Goal: Task Accomplishment & Management: Manage account settings

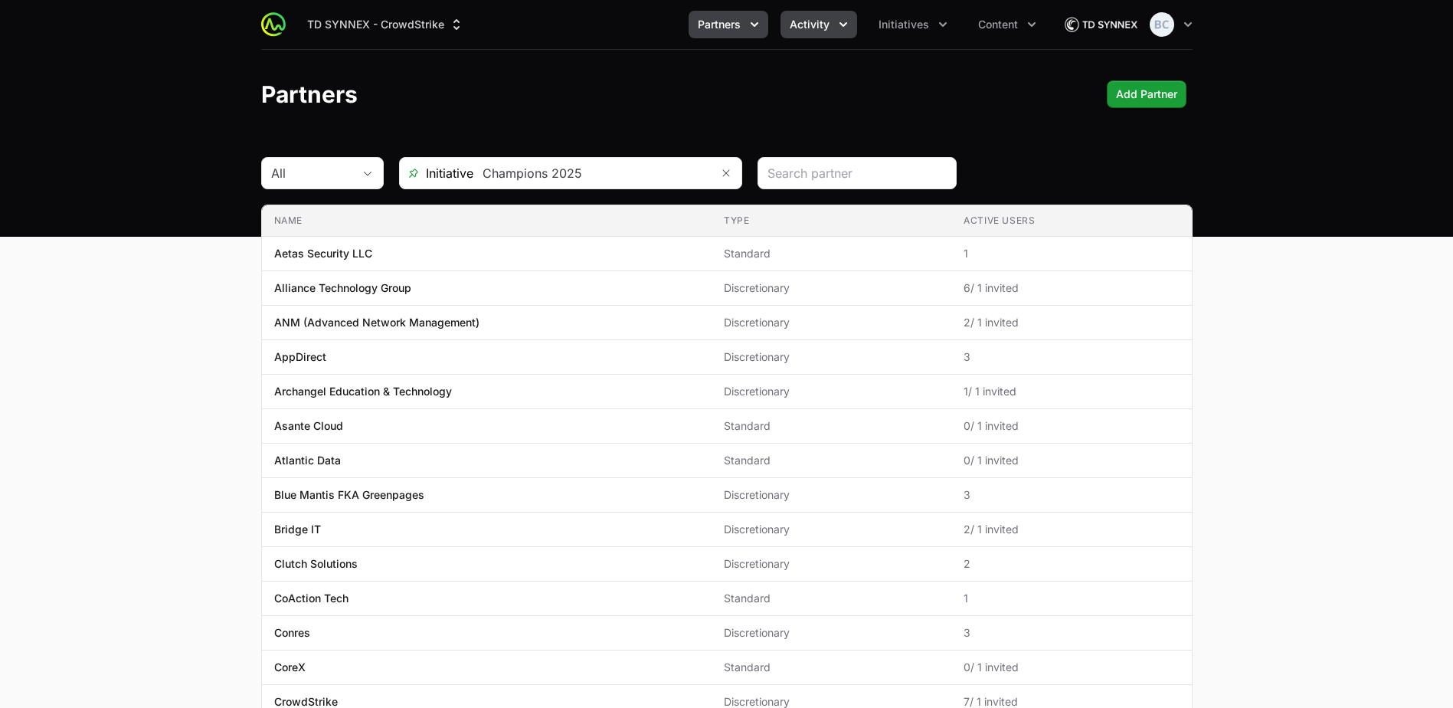
click at [793, 18] on span "Activity" at bounding box center [810, 24] width 40 height 15
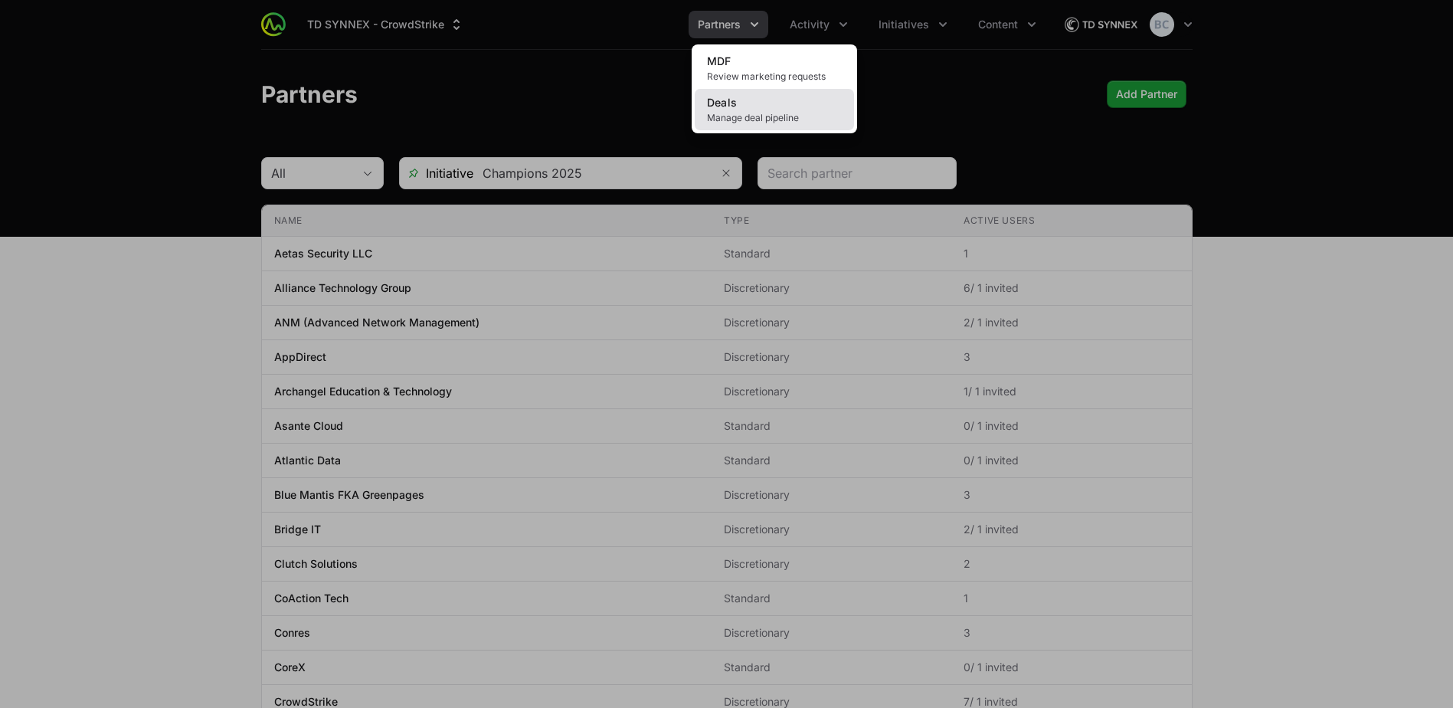
click at [788, 110] on link "Deals Manage deal pipeline" at bounding box center [774, 109] width 159 height 41
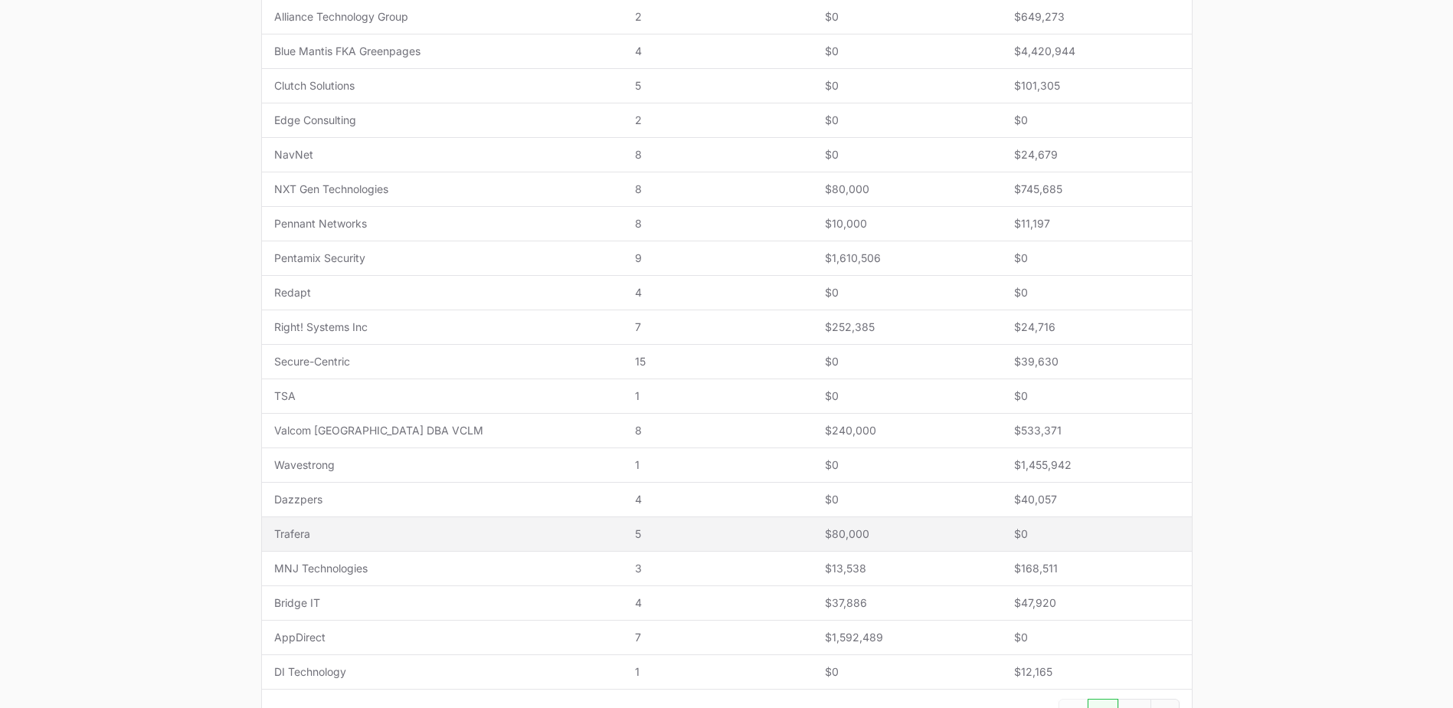
scroll to position [460, 0]
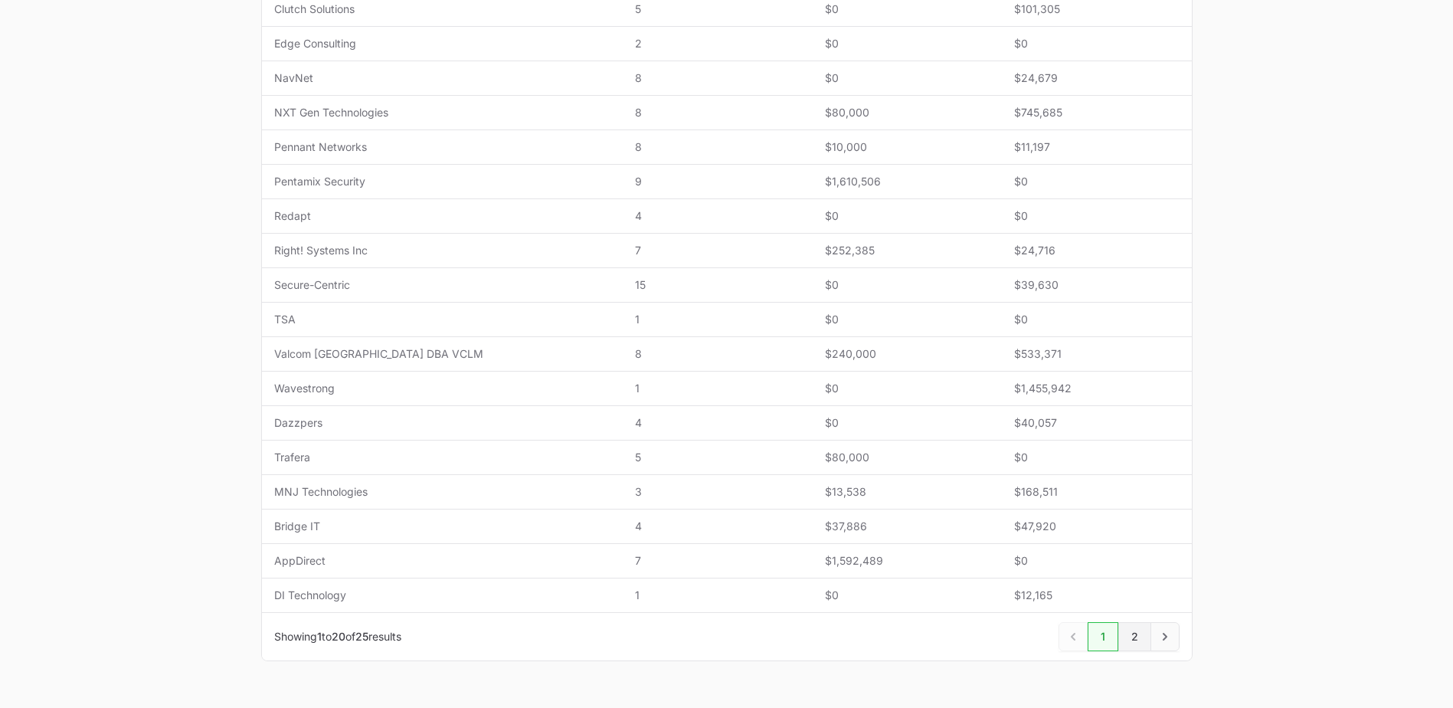
click at [1139, 636] on link "2" at bounding box center [1134, 636] width 33 height 29
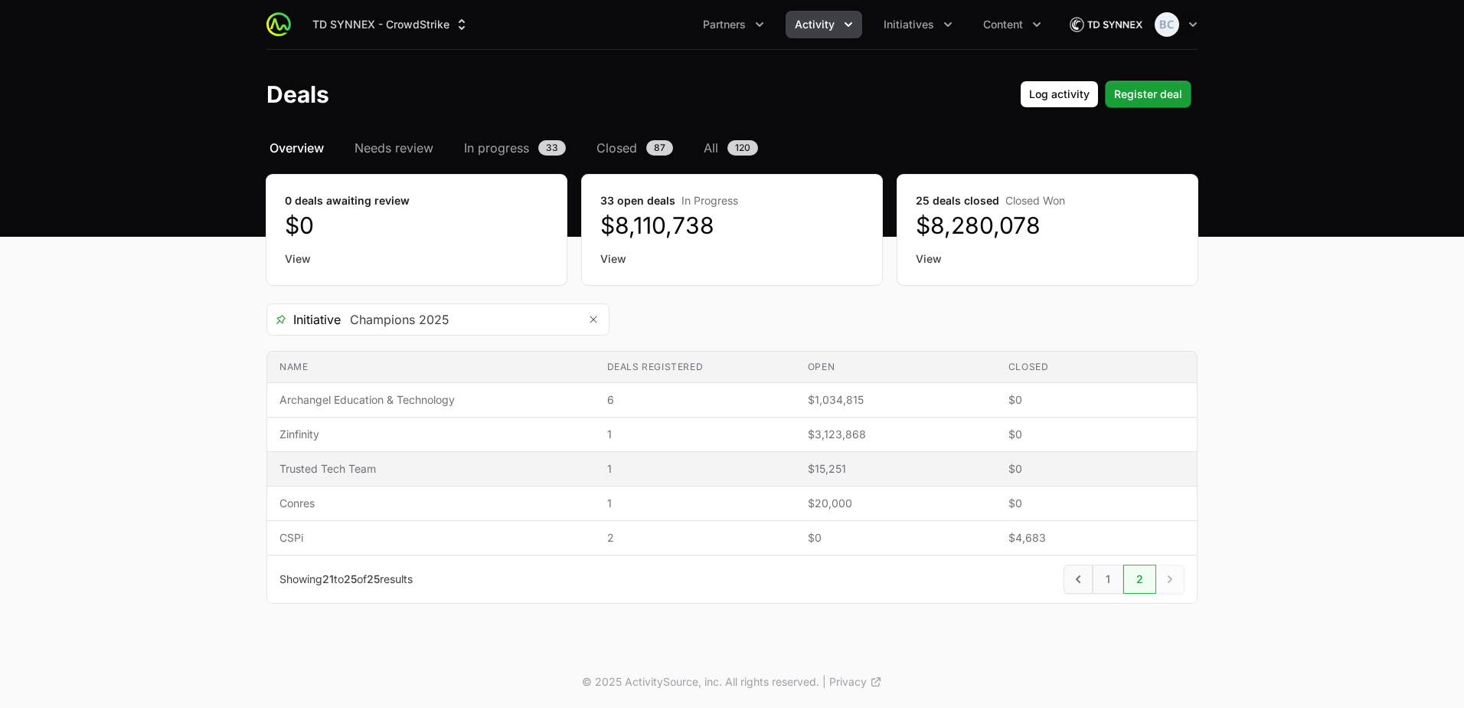
click at [404, 463] on span "Trusted Tech Team" at bounding box center [431, 468] width 303 height 15
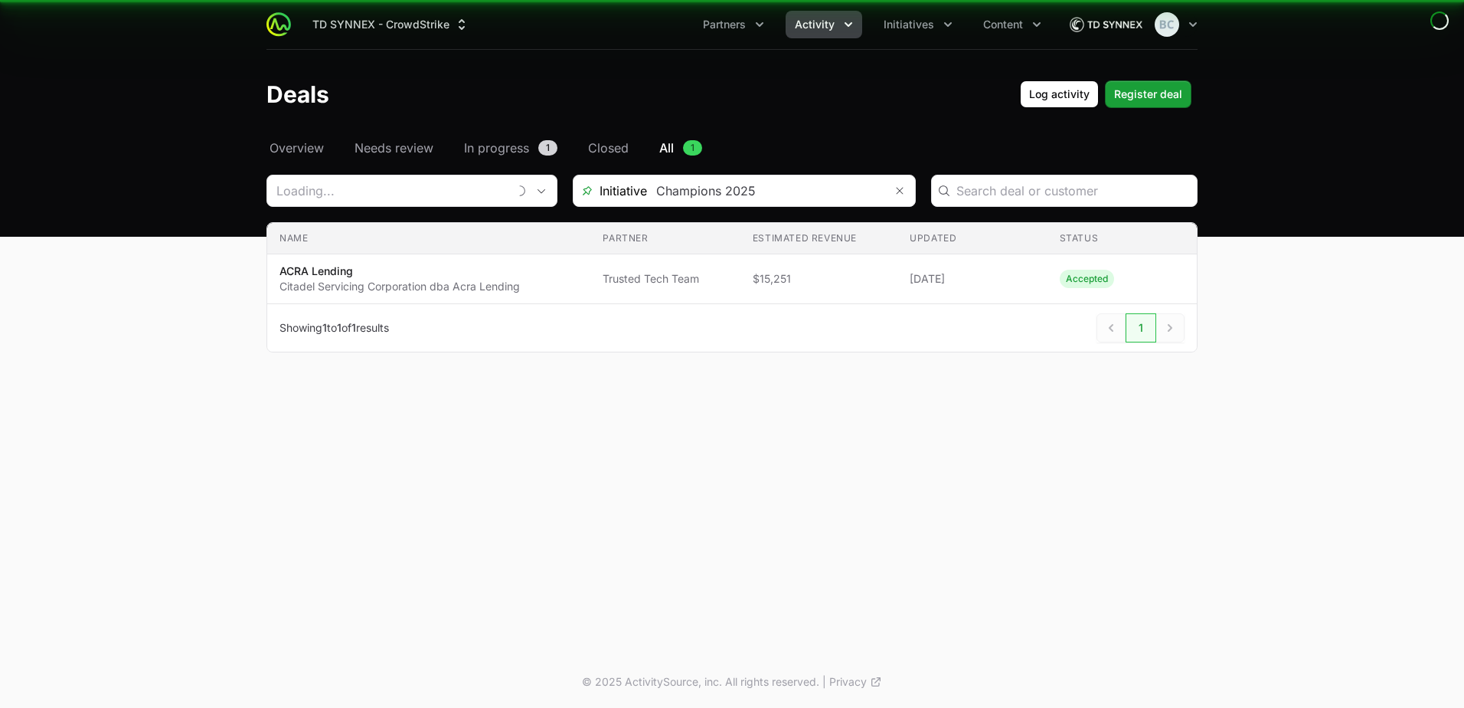
type input "Trusted Tech Team"
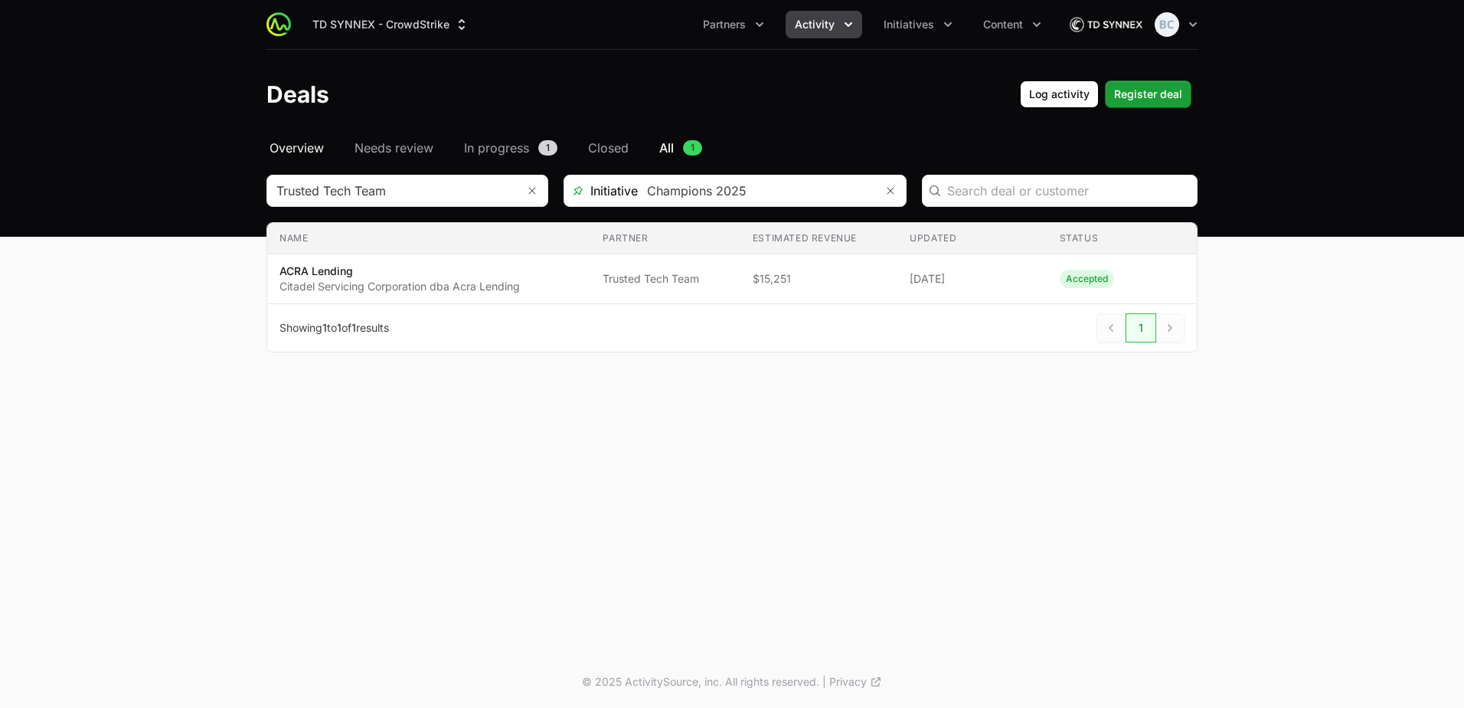
click at [303, 149] on span "Overview" at bounding box center [297, 148] width 54 height 18
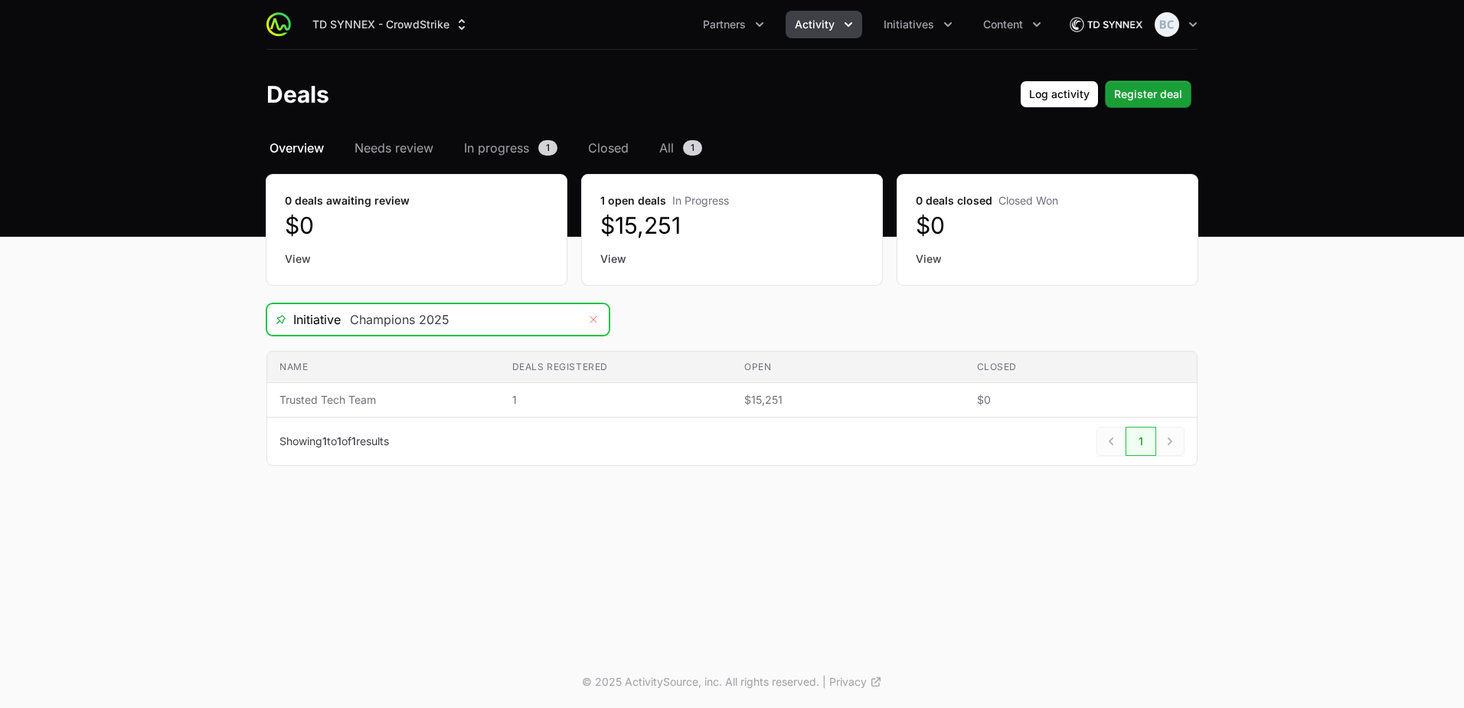
click at [597, 316] on button "Remove" at bounding box center [593, 319] width 31 height 31
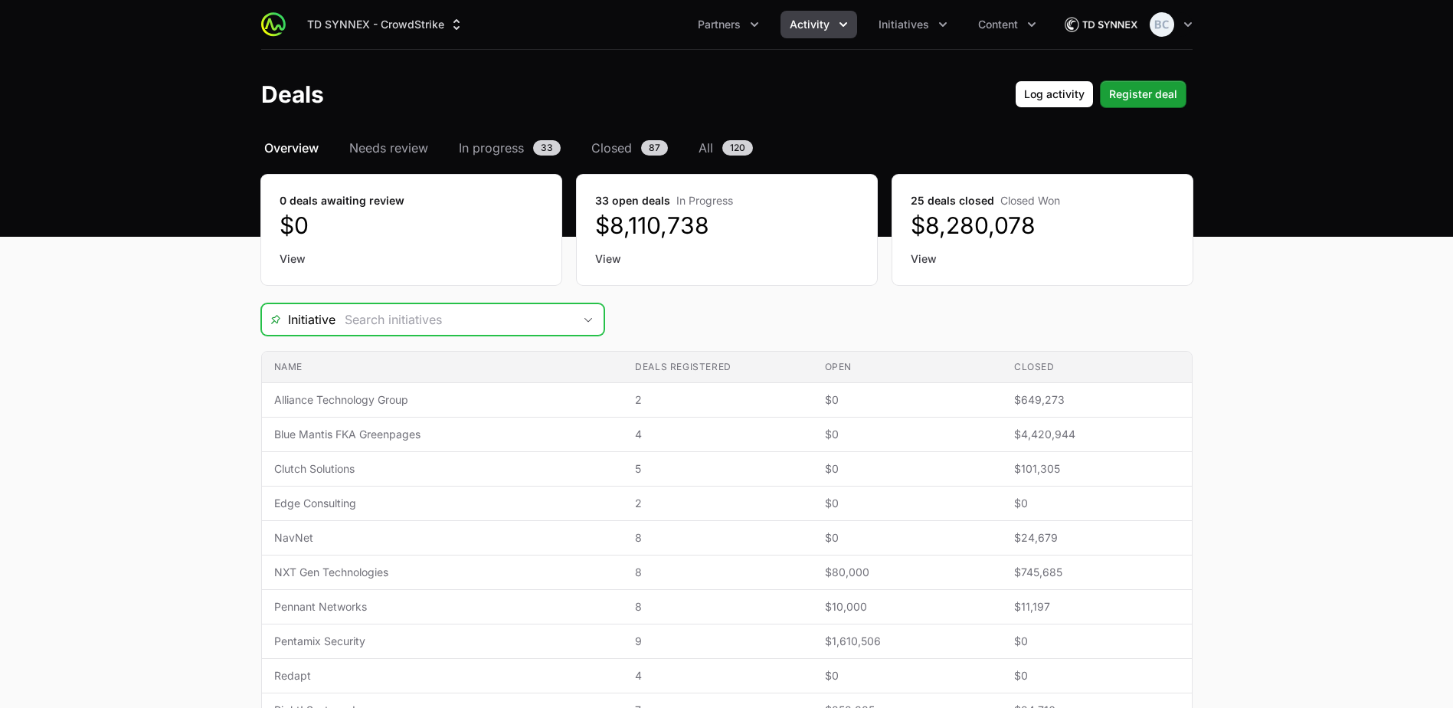
click at [594, 322] on span "Open" at bounding box center [588, 319] width 31 height 5
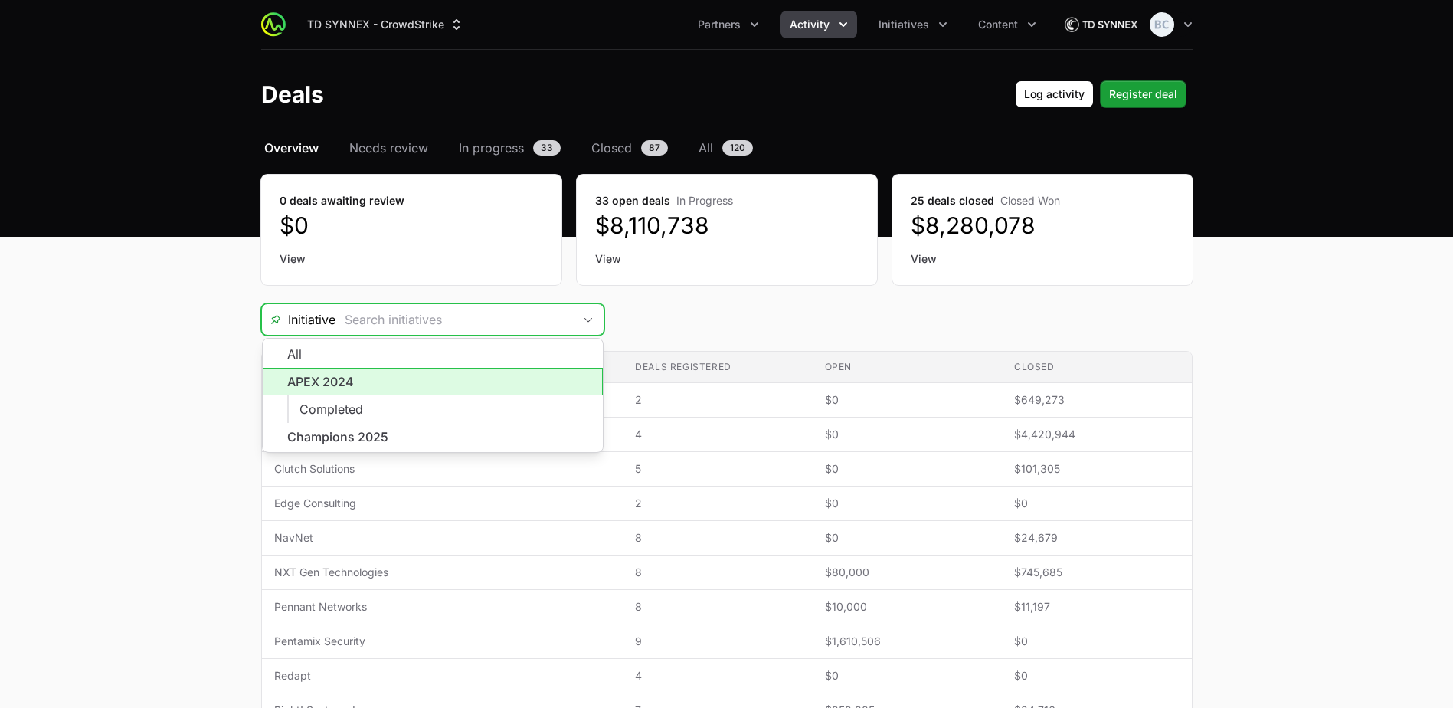
click at [457, 389] on li "APEX 2024" at bounding box center [433, 382] width 340 height 28
type input "APEX 2024"
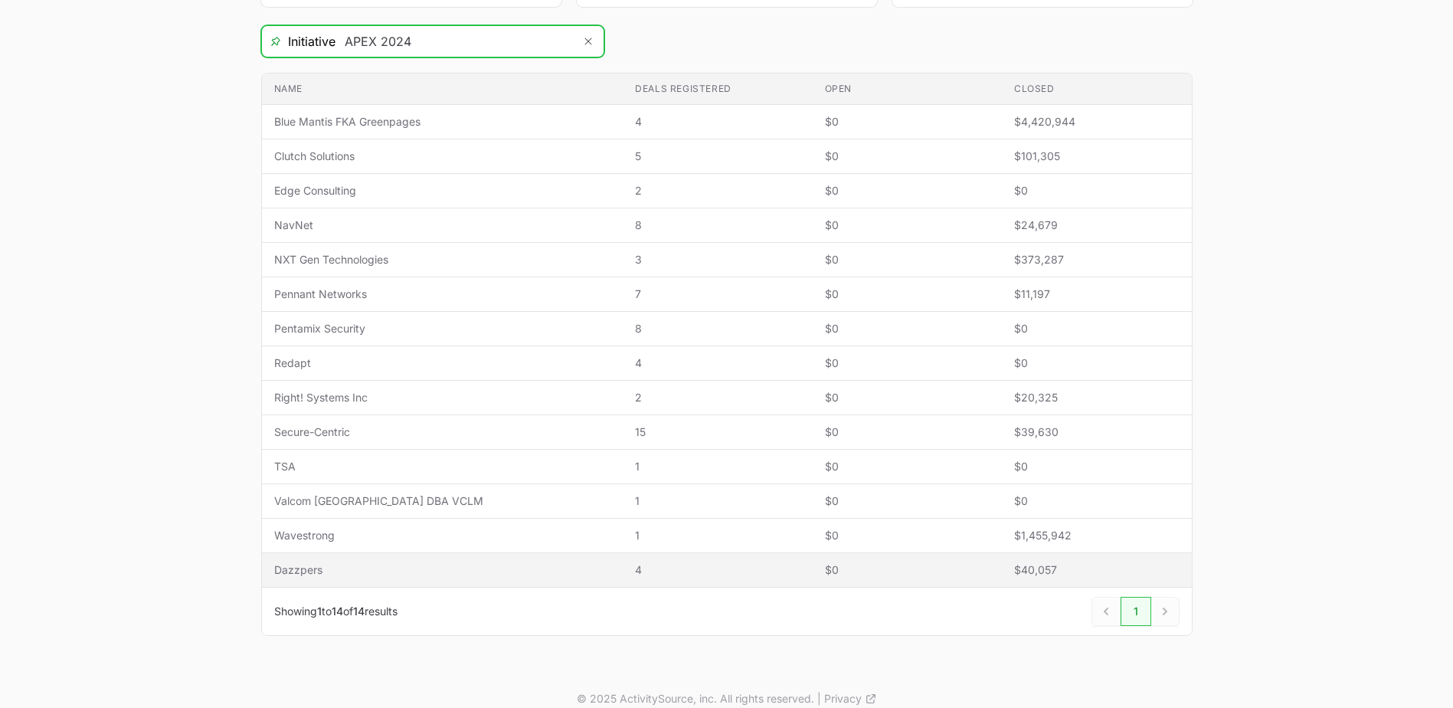
scroll to position [295, 0]
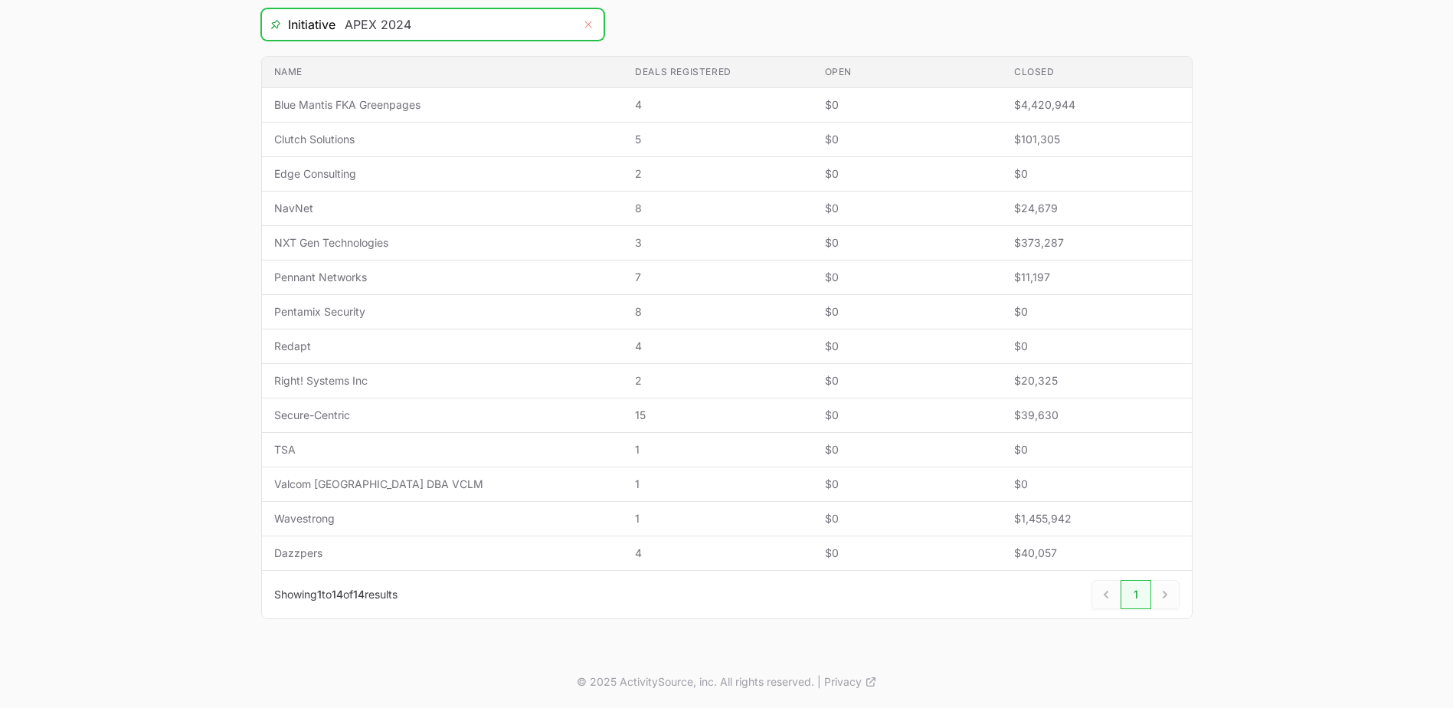
click at [594, 21] on button "Remove" at bounding box center [588, 24] width 31 height 31
click at [586, 22] on icon "Open" at bounding box center [588, 24] width 12 height 5
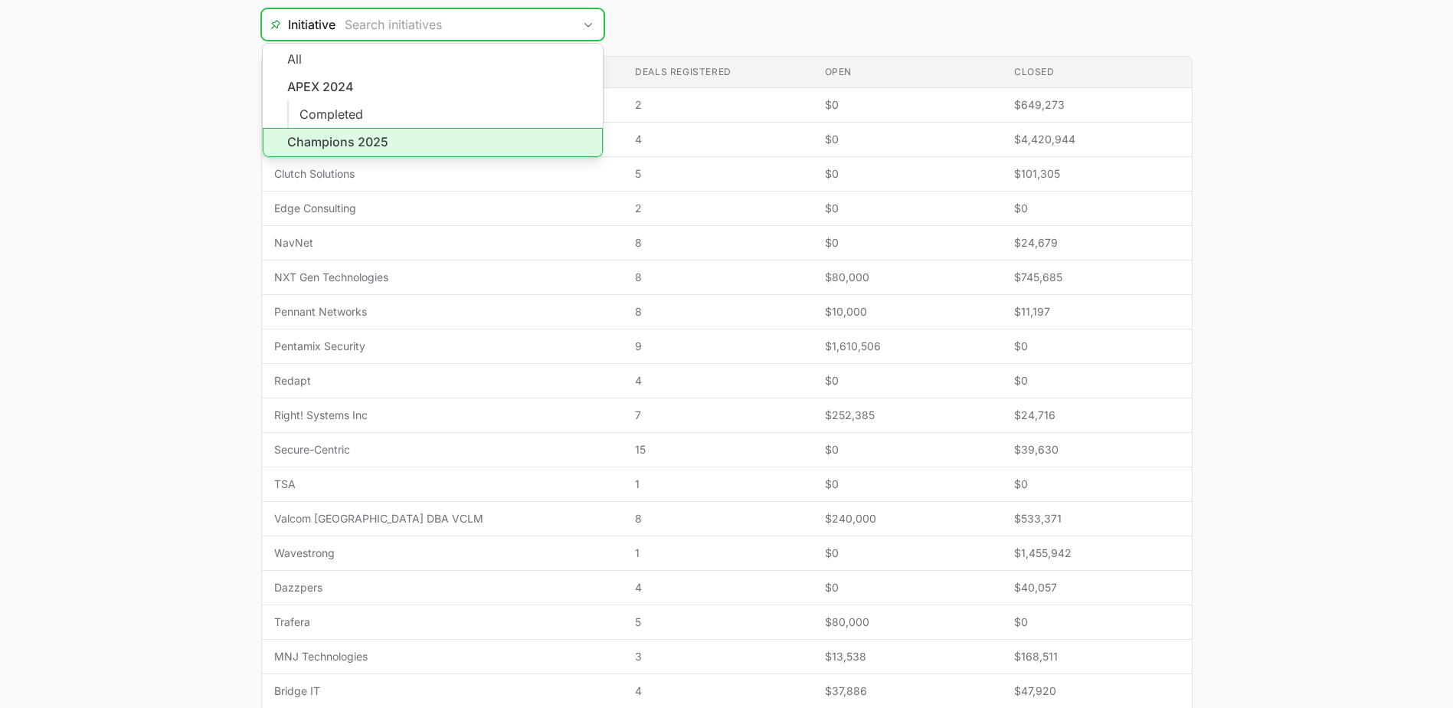
click at [461, 135] on li "Champions 2025" at bounding box center [433, 142] width 340 height 29
type input "Champions 2025"
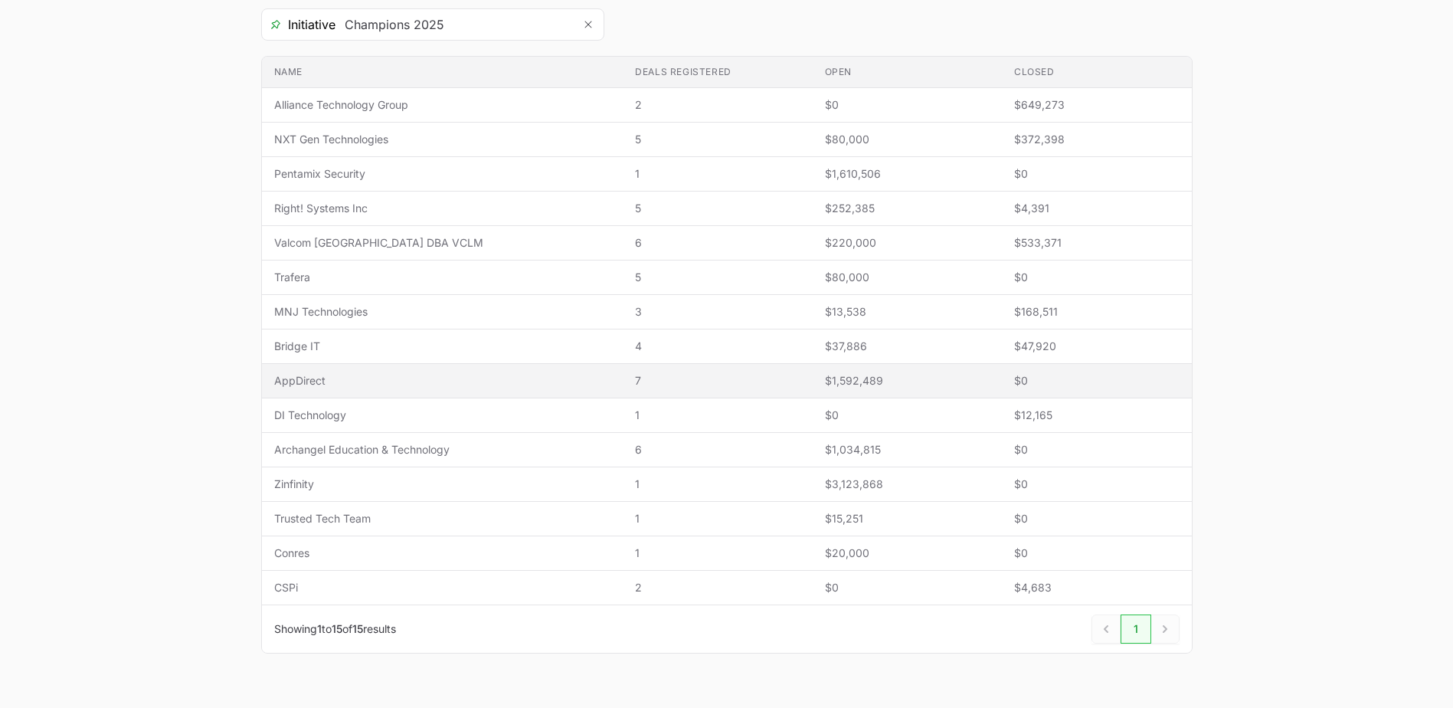
click at [351, 389] on td "Name AppDirect" at bounding box center [443, 381] width 362 height 34
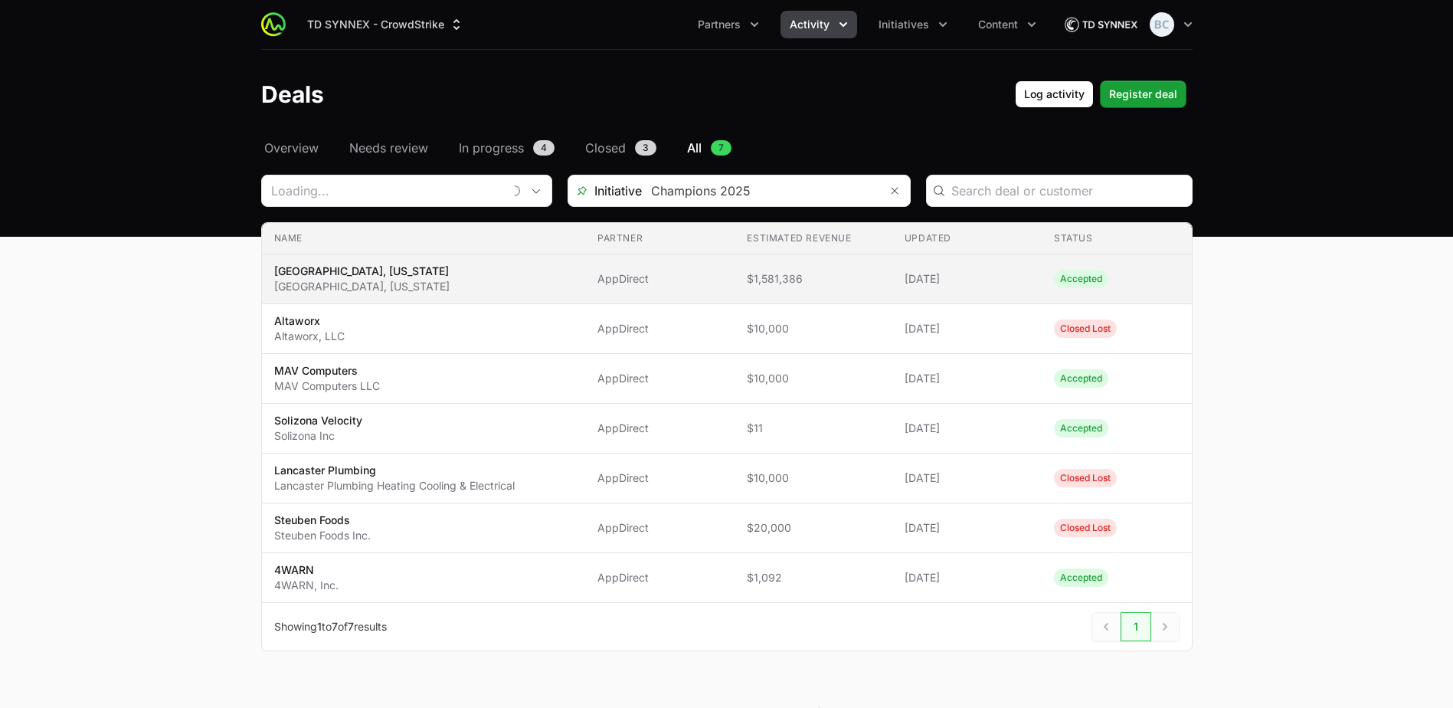
type input "AppDirect"
